Goal: Task Accomplishment & Management: Use online tool/utility

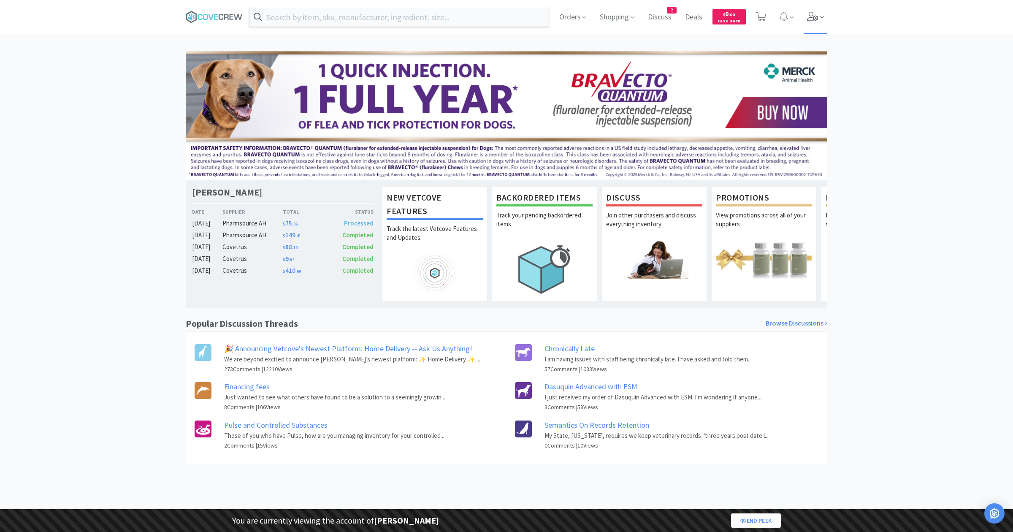
click at [811, 17] on icon at bounding box center [813, 16] width 12 height 9
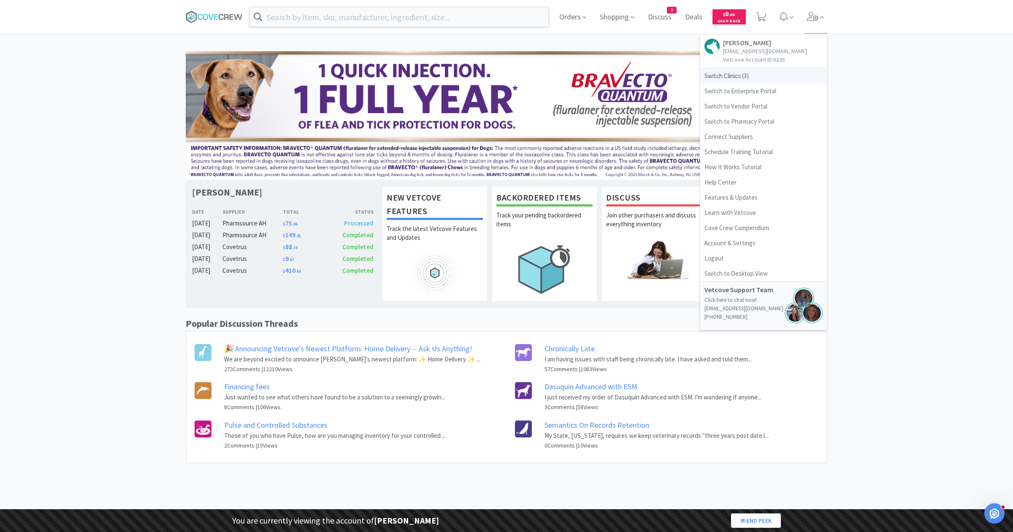
click at [728, 72] on span "Switch Clinics ( 3 )" at bounding box center [763, 75] width 127 height 15
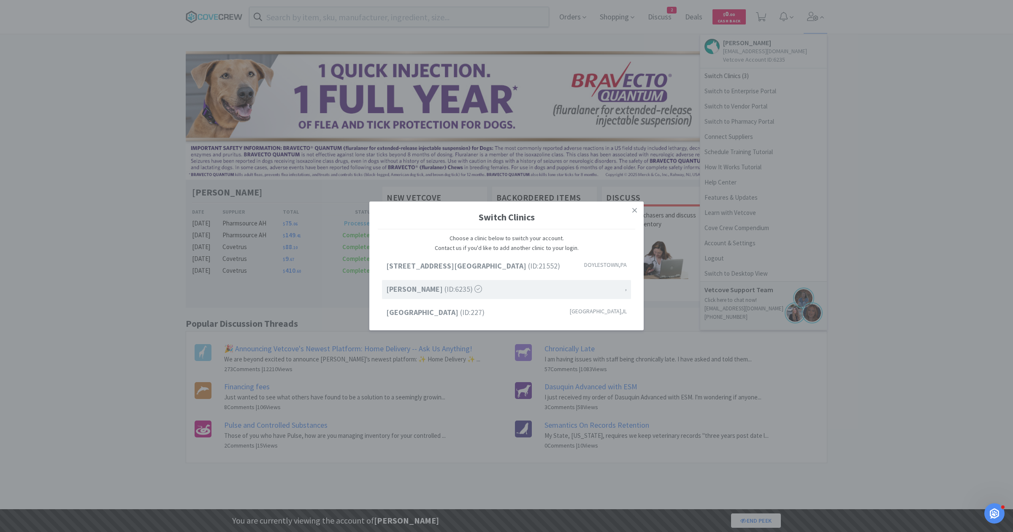
click at [536, 119] on div "Switch Clinics Choose a clinic below to switch your account. Contact us if you'…" at bounding box center [506, 266] width 1013 height 532
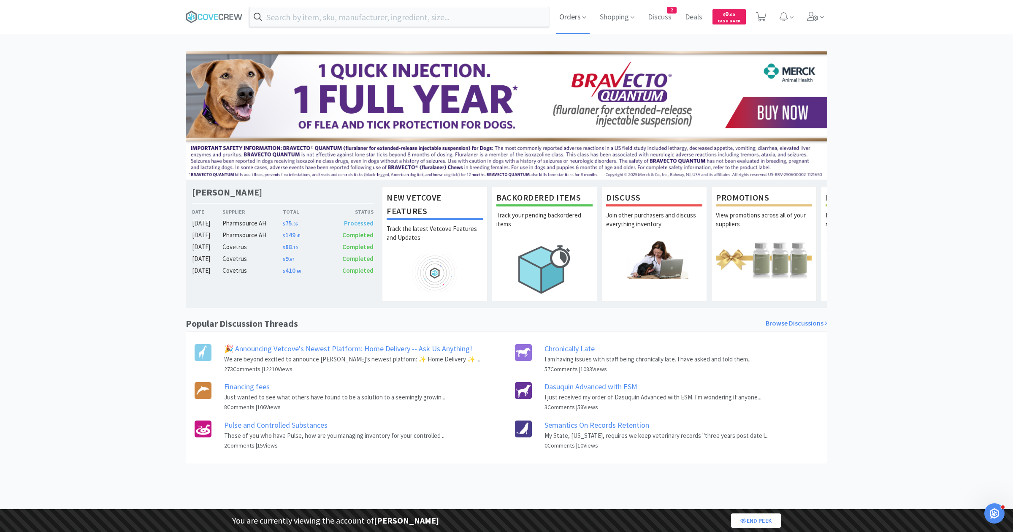
click at [567, 19] on span "Orders" at bounding box center [573, 17] width 34 height 34
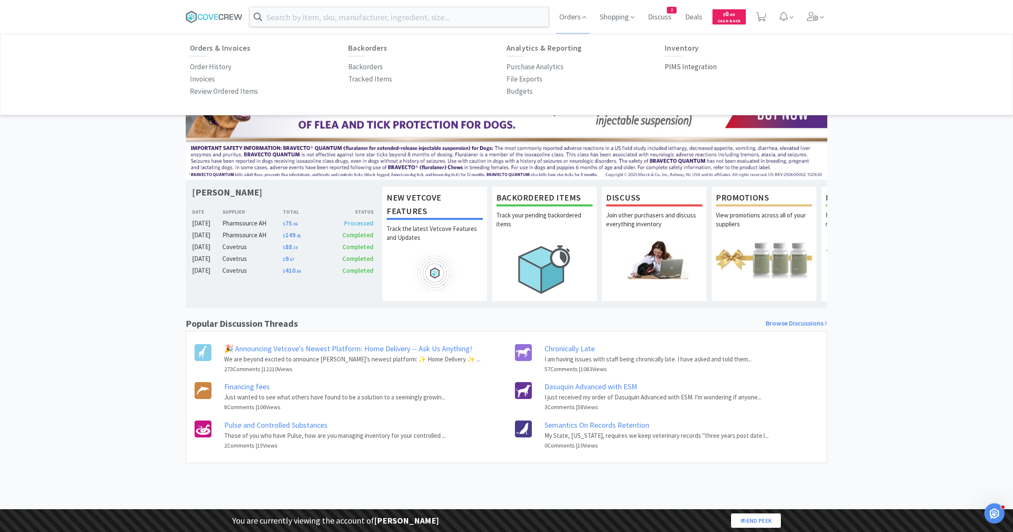
click at [696, 66] on p "PIMS Integration" at bounding box center [691, 66] width 52 height 11
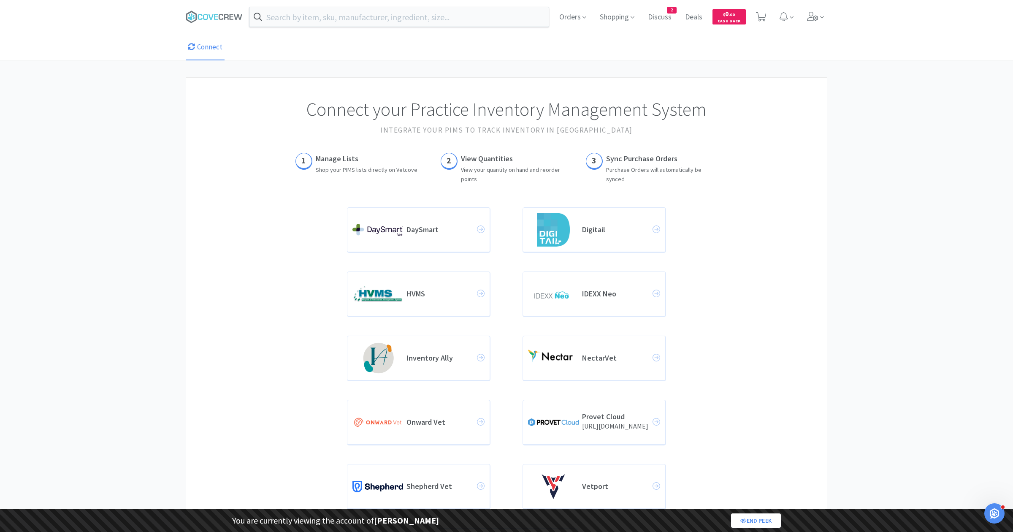
scroll to position [109, 0]
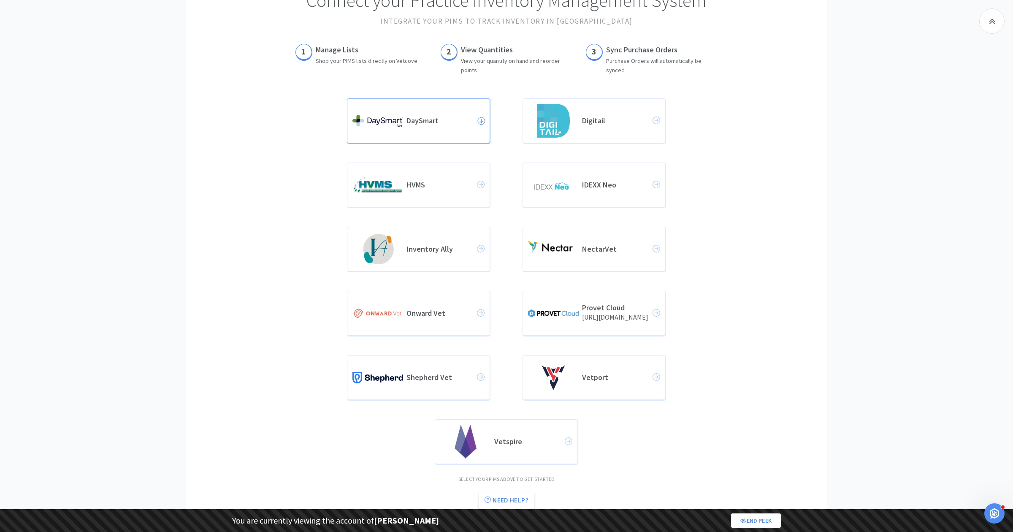
click at [410, 120] on h4 "DaySmart" at bounding box center [441, 120] width 70 height 9
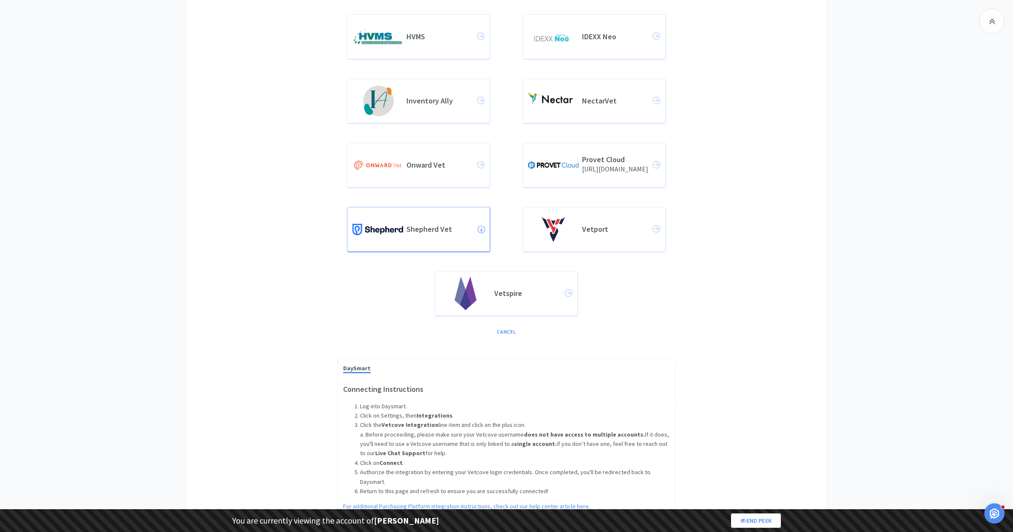
scroll to position [286, 0]
